Goal: Navigation & Orientation: Find specific page/section

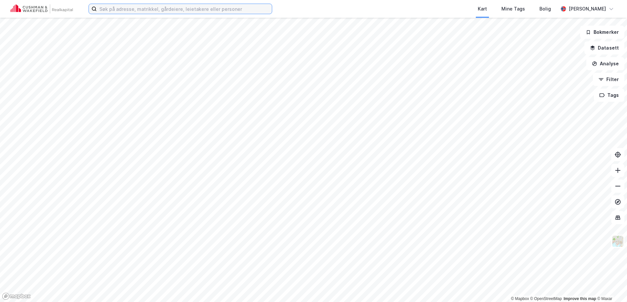
click at [132, 11] on input at bounding box center [184, 9] width 175 height 10
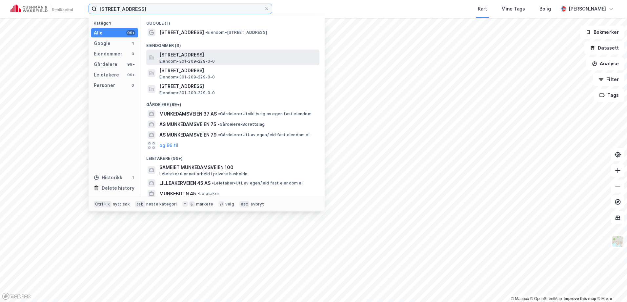
type input "[STREET_ADDRESS]"
click at [184, 55] on span "[STREET_ADDRESS]" at bounding box center [237, 55] width 157 height 8
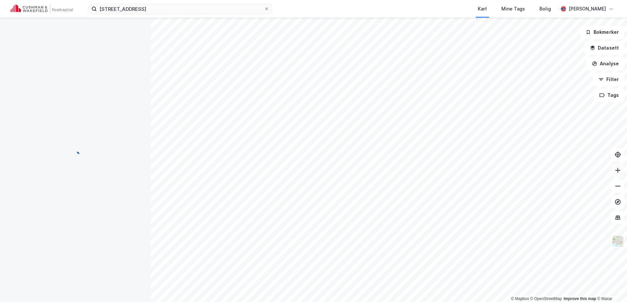
click at [616, 173] on icon at bounding box center [618, 170] width 7 height 7
